Goal: Use online tool/utility: Utilize a website feature to perform a specific function

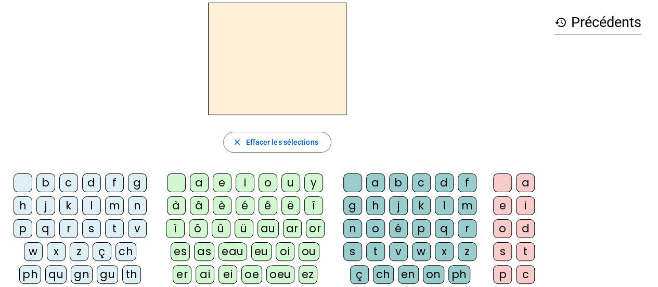
scroll to position [44, 0]
click at [68, 226] on div "r" at bounding box center [68, 228] width 19 height 19
click at [204, 183] on div "a" at bounding box center [199, 182] width 19 height 19
click at [351, 209] on div "g" at bounding box center [352, 205] width 19 height 19
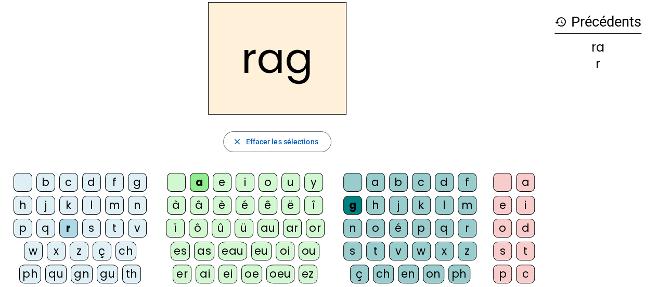
click at [502, 210] on div "e" at bounding box center [502, 205] width 19 height 19
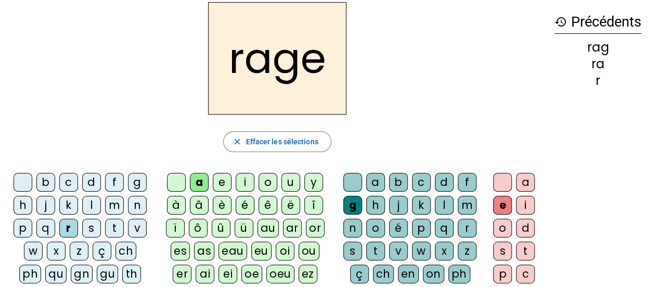
click at [394, 246] on div "v" at bounding box center [398, 250] width 19 height 19
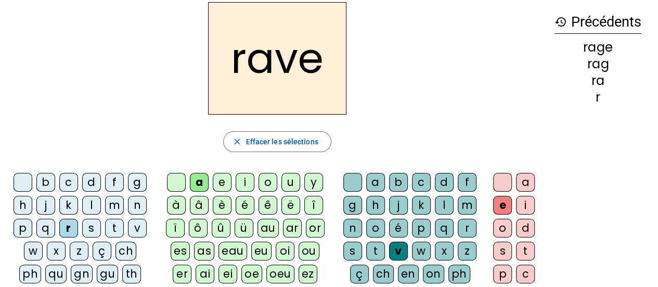
click at [403, 176] on div "b" at bounding box center [398, 182] width 19 height 19
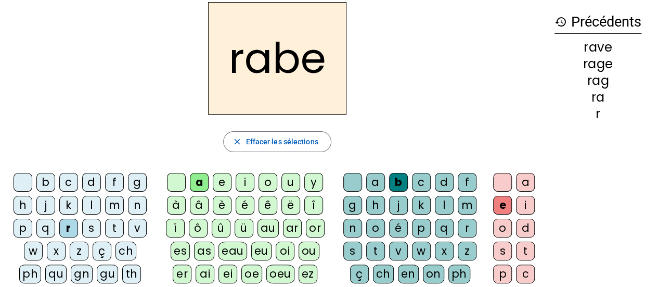
click at [468, 226] on div "r" at bounding box center [467, 228] width 19 height 19
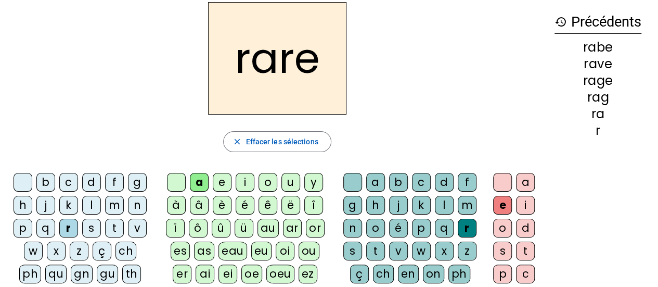
click at [48, 178] on div "b" at bounding box center [45, 182] width 19 height 19
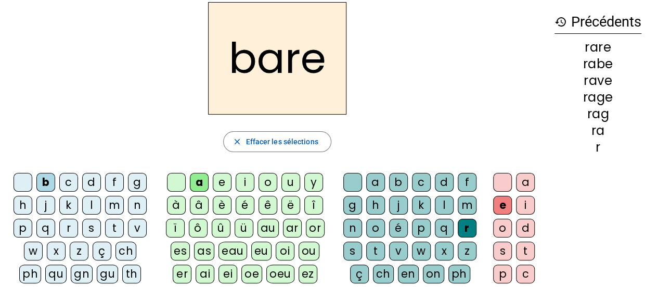
click at [399, 250] on div "v" at bounding box center [398, 250] width 19 height 19
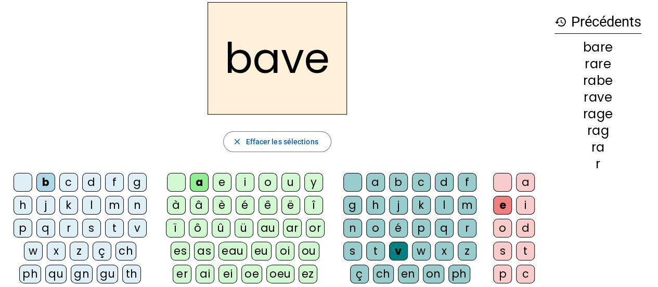
click at [134, 183] on div "g" at bounding box center [137, 182] width 19 height 19
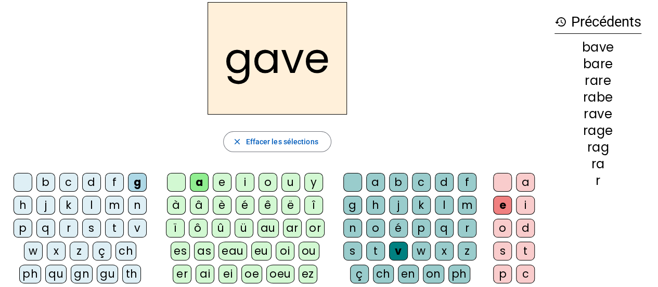
click at [71, 178] on div "c" at bounding box center [68, 182] width 19 height 19
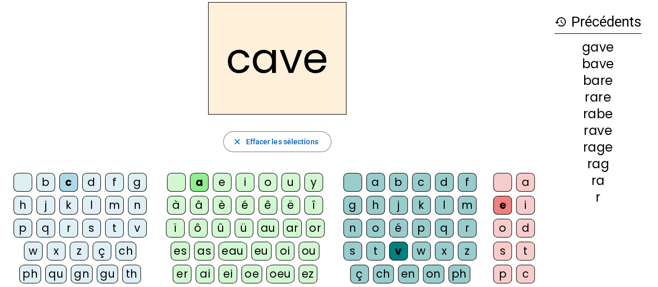
click at [421, 227] on div "p" at bounding box center [421, 228] width 19 height 19
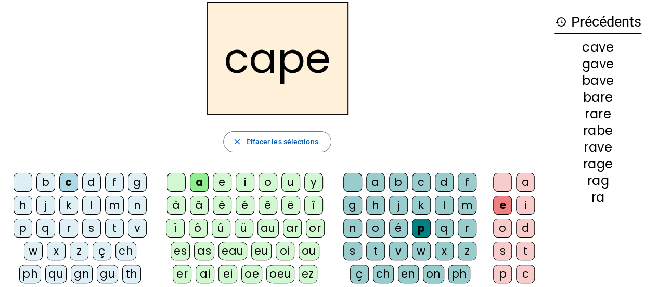
click at [354, 201] on div "g" at bounding box center [352, 205] width 19 height 19
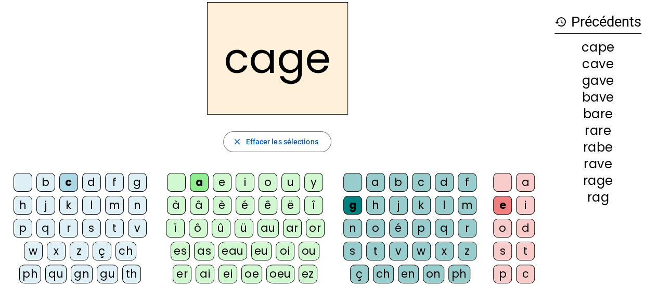
click at [135, 205] on div "n" at bounding box center [137, 205] width 19 height 19
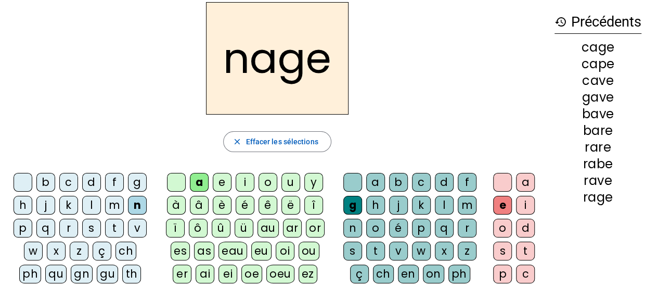
click at [22, 227] on div "p" at bounding box center [23, 228] width 19 height 19
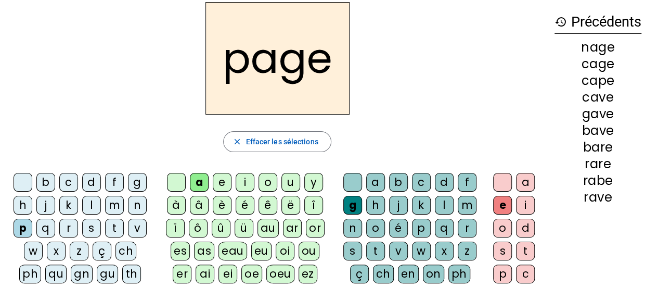
click at [94, 227] on div "s" at bounding box center [91, 228] width 19 height 19
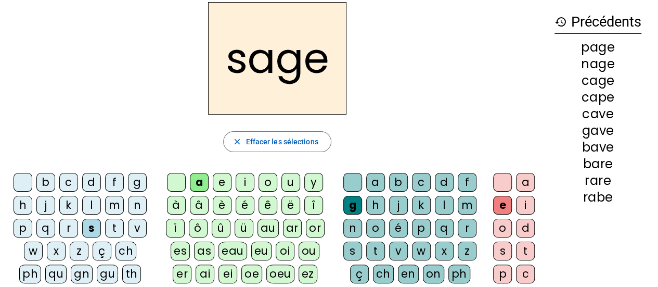
click at [29, 225] on div "p" at bounding box center [23, 228] width 19 height 19
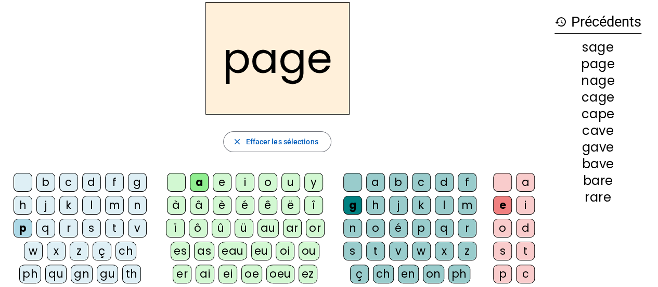
click at [90, 225] on div "s" at bounding box center [91, 228] width 19 height 19
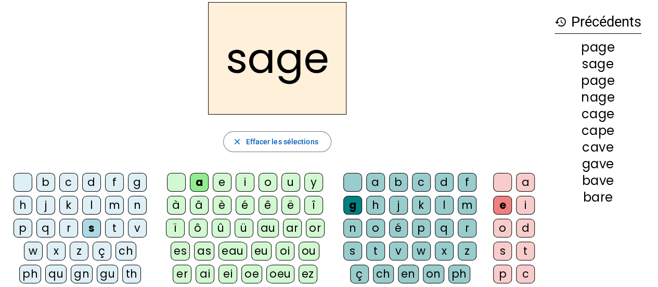
click at [417, 228] on div "p" at bounding box center [421, 228] width 19 height 19
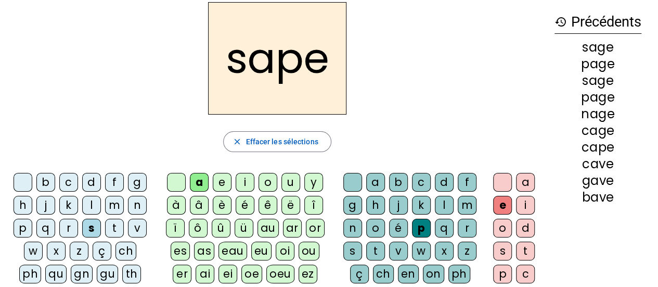
click at [378, 252] on div "t" at bounding box center [375, 250] width 19 height 19
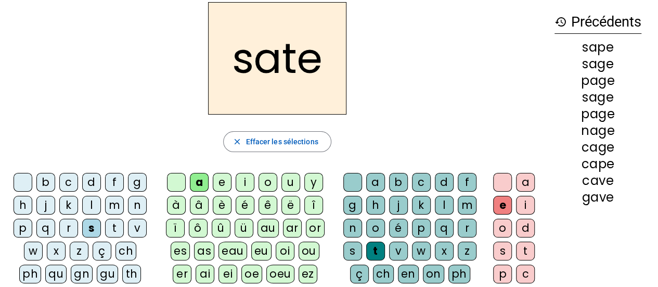
click at [418, 222] on div "p" at bounding box center [421, 228] width 19 height 19
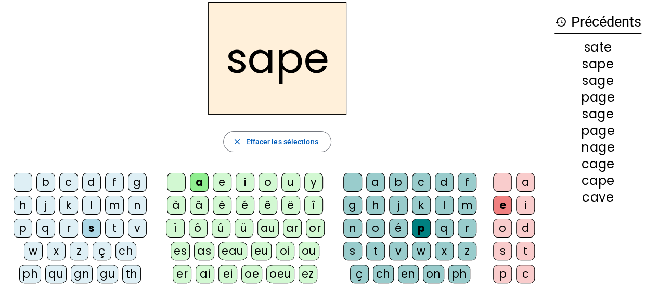
click at [118, 223] on div "t" at bounding box center [114, 228] width 19 height 19
